Goal: Transaction & Acquisition: Purchase product/service

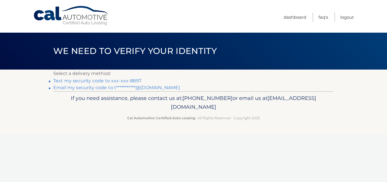
click at [125, 79] on link "Text my security code to xxx-xxx-8897" at bounding box center [97, 80] width 88 height 5
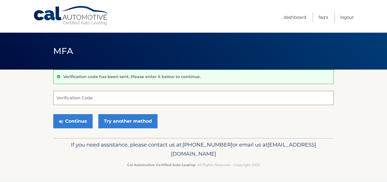
click at [101, 99] on input "Verification Code" at bounding box center [193, 98] width 281 height 14
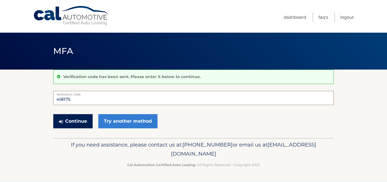
type input "418175"
click at [77, 119] on button "Continue" at bounding box center [72, 121] width 39 height 14
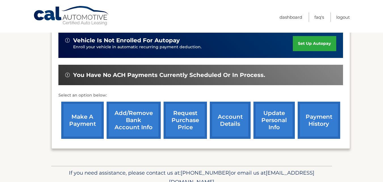
scroll to position [159, 0]
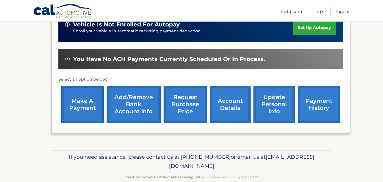
click at [88, 99] on link "make a payment" at bounding box center [82, 104] width 43 height 37
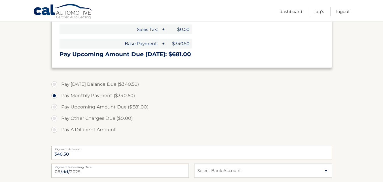
scroll to position [159, 0]
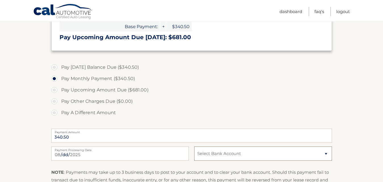
click at [218, 152] on select "Select Bank Account Checking JPMORGAN CHASE BANK, NA *****4885 Checking BETHPAG…" at bounding box center [262, 153] width 137 height 14
select select "YzM0Y2JlMDctOGQyMC00OTJjLWFhNWMtMDBhNmExMTUxMjQx"
click at [194, 146] on select "Select Bank Account Checking JPMORGAN CHASE BANK, NA *****4885 Checking BETHPAG…" at bounding box center [262, 153] width 137 height 14
click at [253, 106] on label "Pay Other Charges Due ($0.00)" at bounding box center [191, 101] width 281 height 11
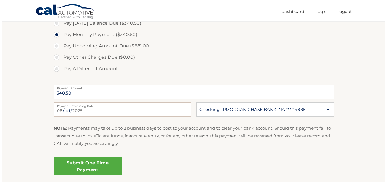
scroll to position [202, 0]
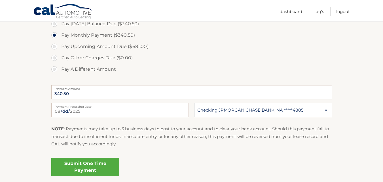
click at [96, 169] on link "Submit One Time Payment" at bounding box center [85, 167] width 68 height 18
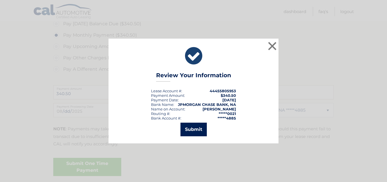
click at [192, 127] on button "Submit" at bounding box center [194, 129] width 26 height 14
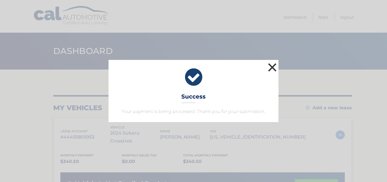
click at [272, 66] on button "×" at bounding box center [272, 66] width 11 height 11
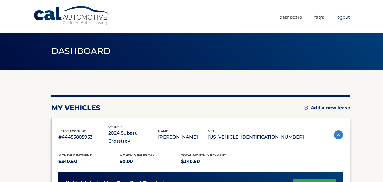
click at [341, 17] on link "Logout" at bounding box center [343, 16] width 14 height 9
